Goal: Task Accomplishment & Management: Manage account settings

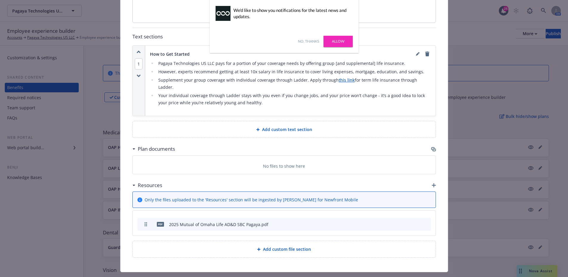
scroll to position [30, 0]
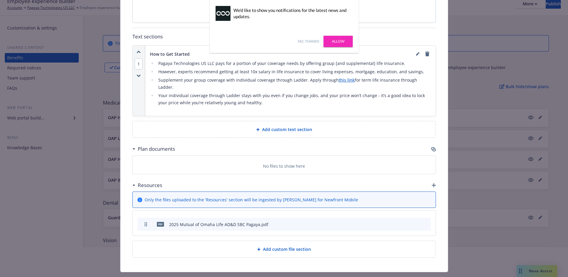
click at [304, 41] on link "No, thanks" at bounding box center [308, 41] width 21 height 5
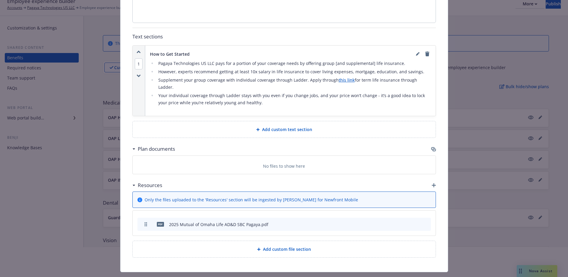
click at [428, 179] on div "Resources" at bounding box center [283, 185] width 303 height 13
click at [431, 183] on icon "button" at bounding box center [433, 185] width 4 height 4
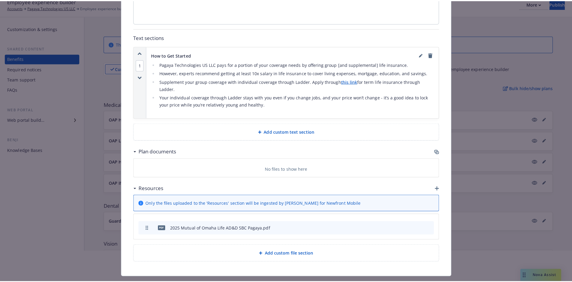
scroll to position [312, 0]
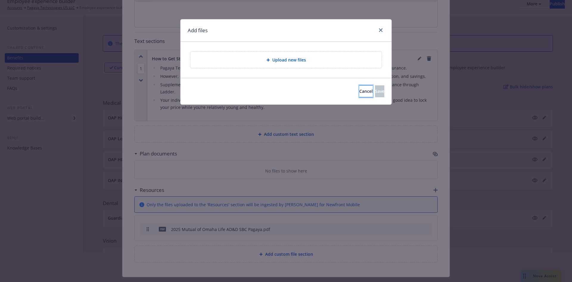
click at [359, 91] on span "Cancel" at bounding box center [365, 91] width 13 height 6
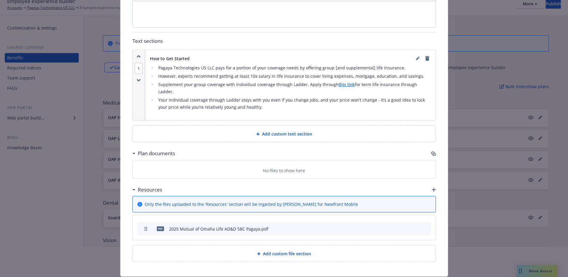
click at [431, 188] on icon "button" at bounding box center [433, 190] width 4 height 4
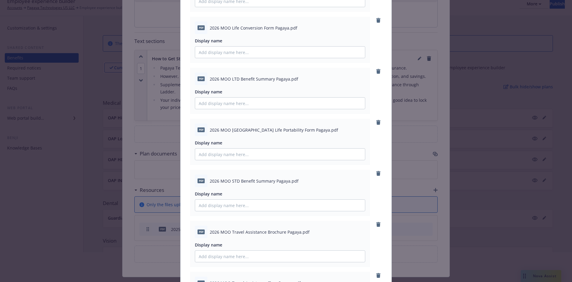
scroll to position [454, 0]
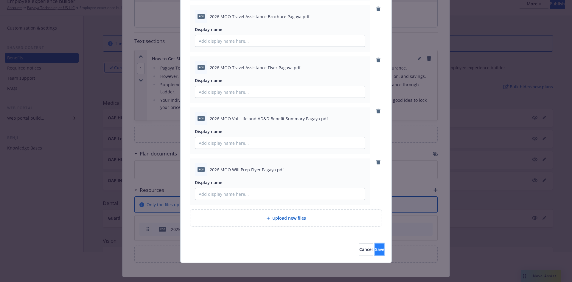
click at [375, 247] on span "Save" at bounding box center [379, 249] width 9 height 6
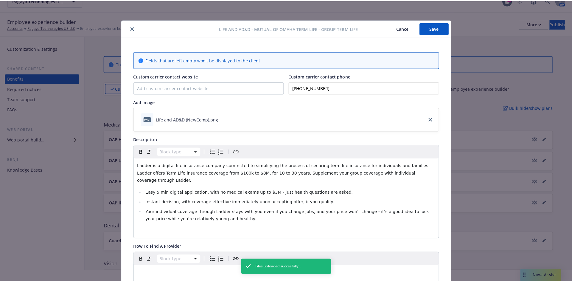
scroll to position [0, 0]
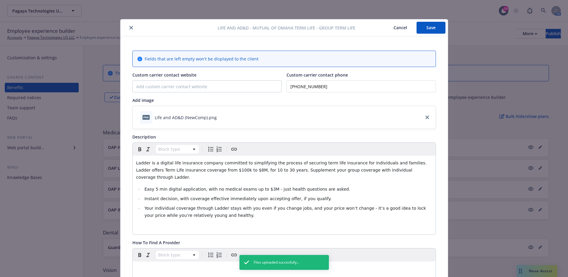
click at [435, 28] on button "Save" at bounding box center [430, 28] width 29 height 12
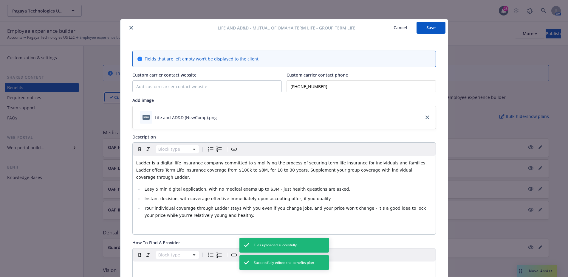
click at [129, 27] on icon "close" at bounding box center [131, 28] width 4 height 4
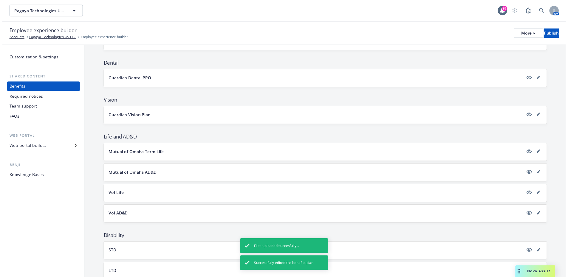
scroll to position [179, 0]
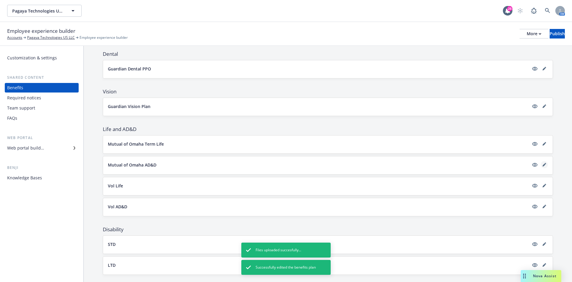
click at [543, 165] on icon "editPencil" at bounding box center [544, 164] width 3 height 3
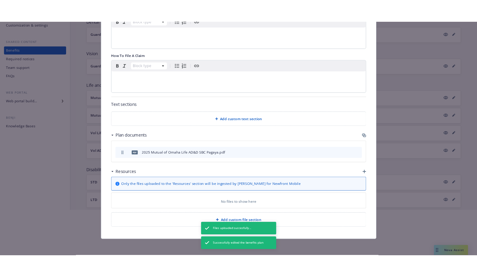
scroll to position [119, 0]
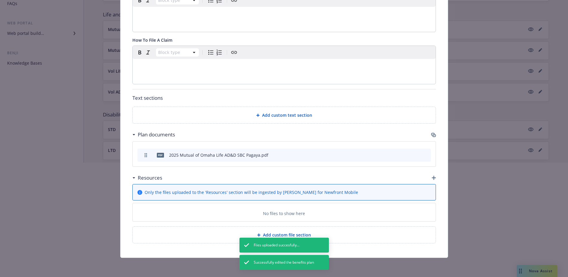
click at [430, 177] on div at bounding box center [284, 182] width 568 height 38
click at [432, 177] on div at bounding box center [284, 182] width 568 height 38
click at [434, 176] on div at bounding box center [284, 182] width 568 height 38
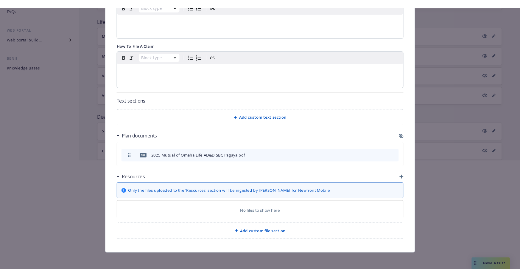
scroll to position [185, 0]
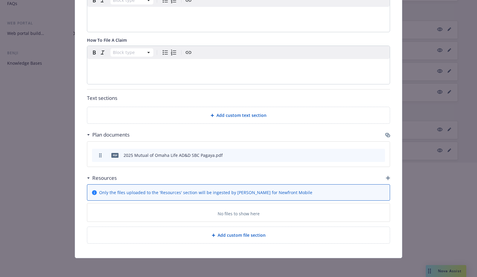
drag, startPoint x: 332, startPoint y: 32, endPoint x: 319, endPoint y: 69, distance: 38.5
click at [332, 32] on div "Fields that are left empty won't be displayed to the client Custom carrier cont…" at bounding box center [238, 50] width 303 height 388
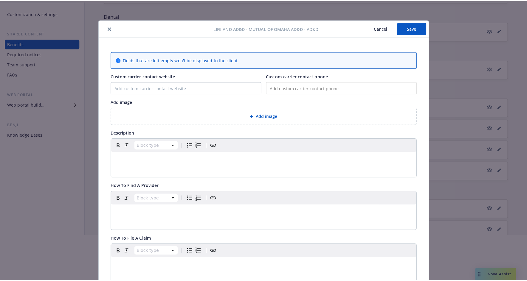
scroll to position [0, 0]
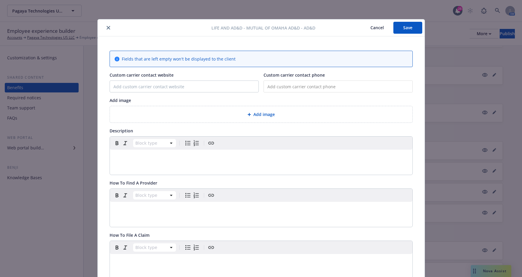
click at [107, 27] on icon "close" at bounding box center [109, 28] width 4 height 4
